Goal: Browse casually

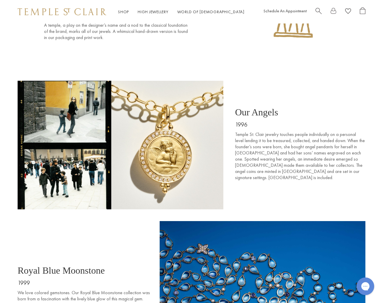
scroll to position [691, 0]
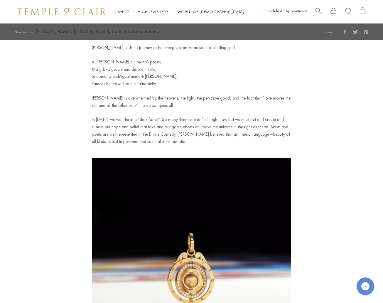
scroll to position [2277, 0]
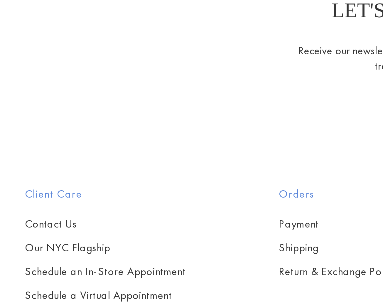
scroll to position [962, 0]
